Goal: Task Accomplishment & Management: Manage account settings

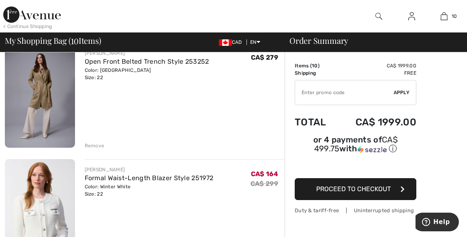
scroll to position [313, 0]
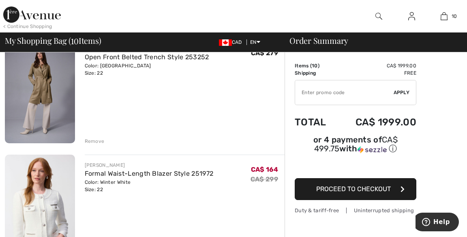
click at [96, 140] on div "Remove" at bounding box center [95, 140] width 20 height 7
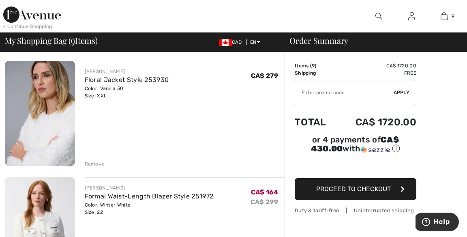
scroll to position [170, 0]
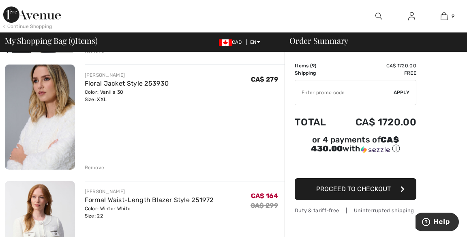
click at [94, 166] on div "Remove" at bounding box center [95, 167] width 20 height 7
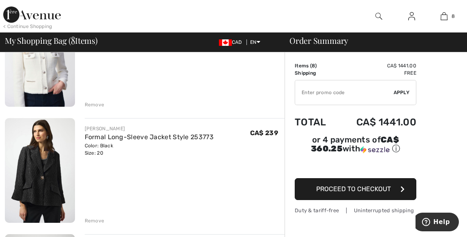
scroll to position [234, 0]
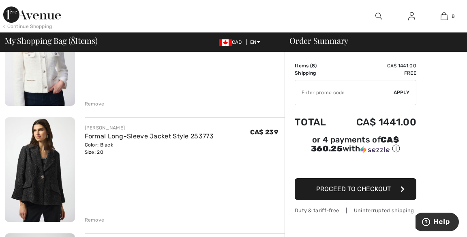
click at [98, 218] on div "Remove" at bounding box center [95, 219] width 20 height 7
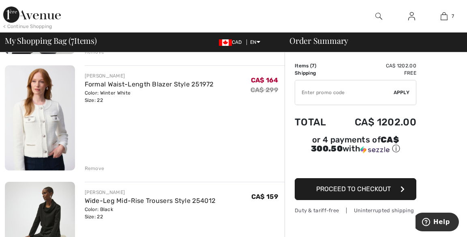
scroll to position [173, 0]
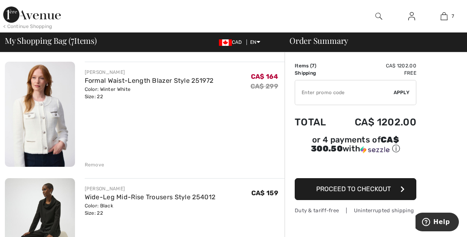
click at [96, 161] on div "Remove" at bounding box center [95, 164] width 20 height 7
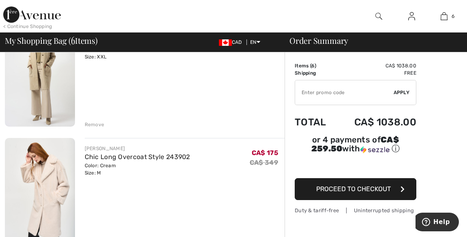
scroll to position [331, 0]
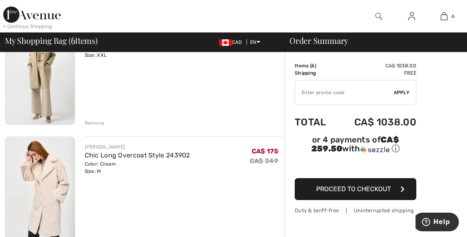
click at [90, 120] on div "Remove" at bounding box center [95, 122] width 20 height 7
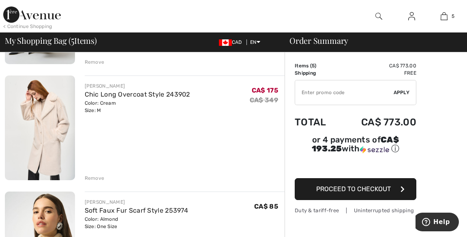
scroll to position [276, 0]
click at [97, 175] on div "Remove" at bounding box center [95, 177] width 20 height 7
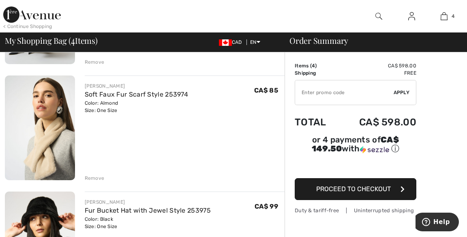
click at [96, 178] on div "Remove" at bounding box center [95, 177] width 20 height 7
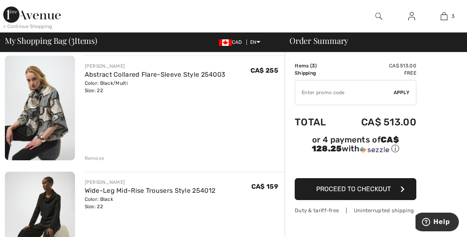
scroll to position [66, 0]
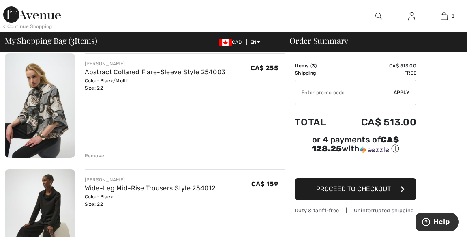
click at [100, 151] on div "Remove" at bounding box center [185, 154] width 200 height 9
click at [90, 155] on div "Remove" at bounding box center [95, 155] width 20 height 7
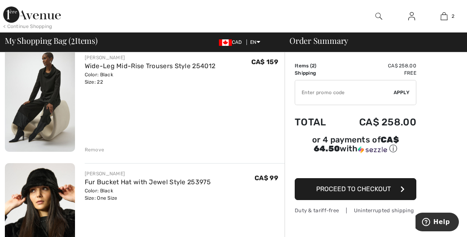
scroll to position [0, 0]
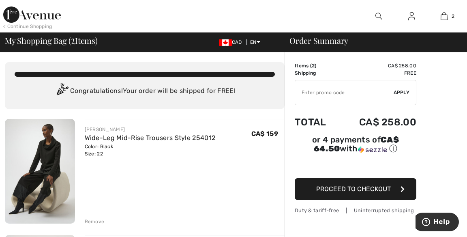
click at [43, 15] on img at bounding box center [32, 14] width 58 height 16
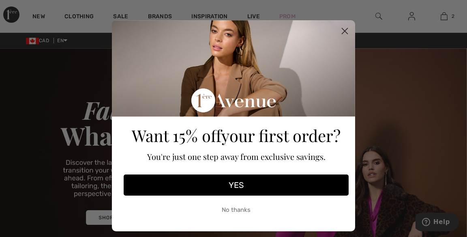
click at [42, 17] on div "Close dialog Want 15% off your first order? You're just one step away from excl…" at bounding box center [233, 118] width 467 height 237
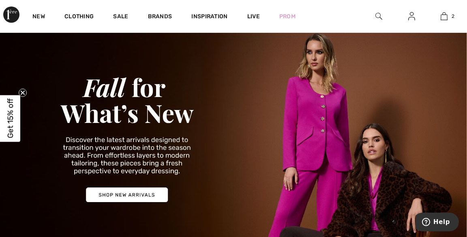
scroll to position [22, 0]
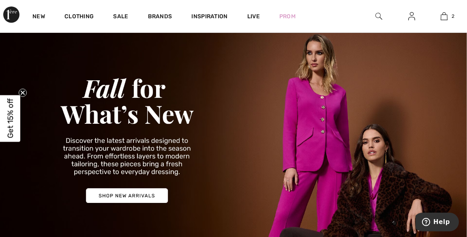
click at [40, 17] on link "New" at bounding box center [38, 17] width 13 height 9
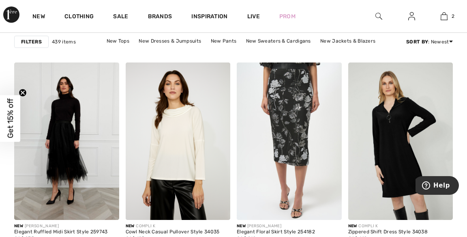
scroll to position [655, 0]
